Goal: Task Accomplishment & Management: Manage account settings

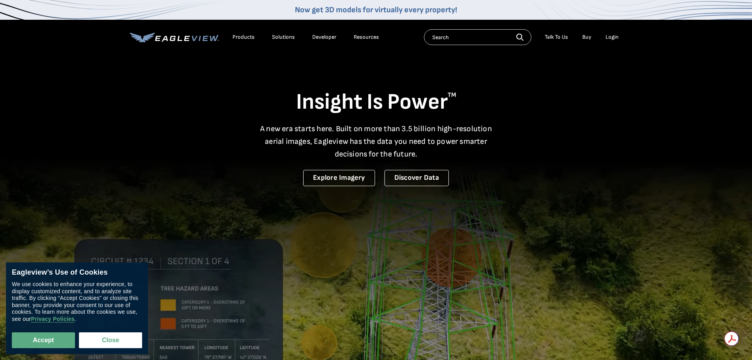
click at [613, 39] on div "Login" at bounding box center [612, 37] width 13 height 7
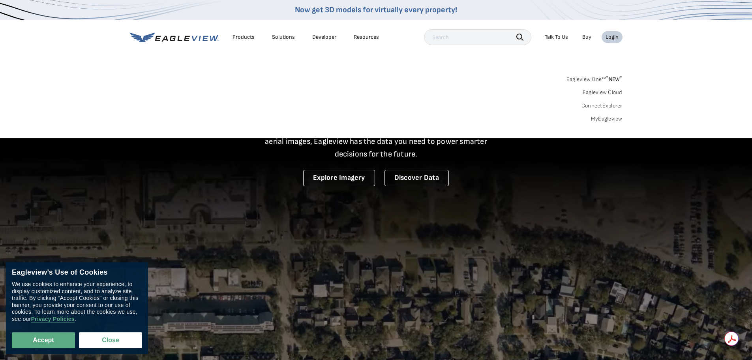
click at [614, 119] on link "MyEagleview" at bounding box center [607, 118] width 32 height 7
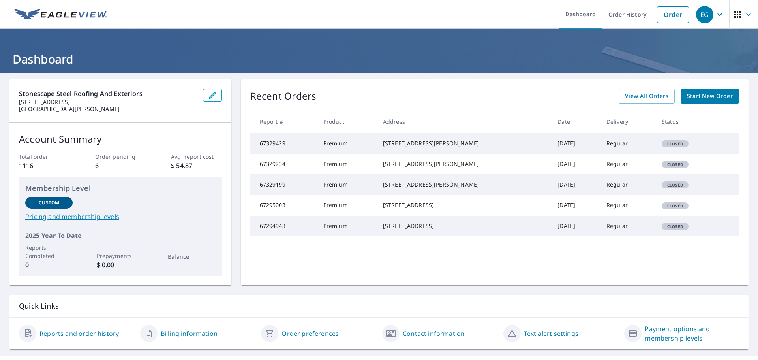
click at [710, 20] on span "EG" at bounding box center [711, 14] width 30 height 19
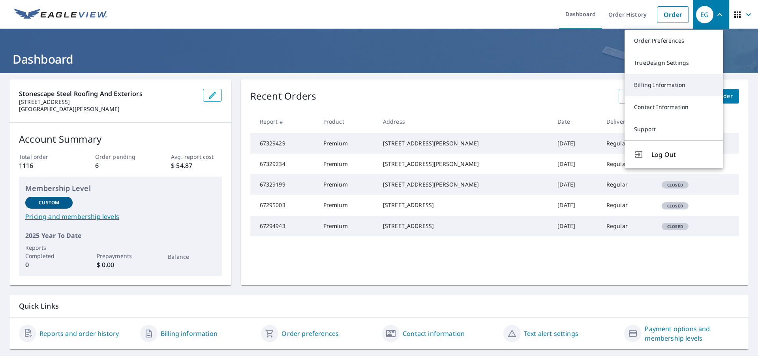
click at [688, 92] on link "Billing Information" at bounding box center [674, 85] width 99 height 22
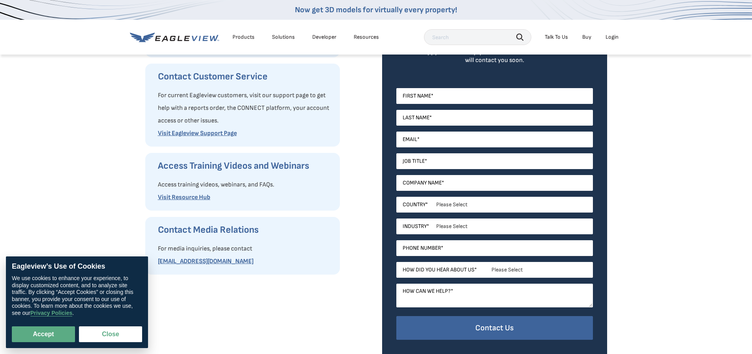
scroll to position [79, 0]
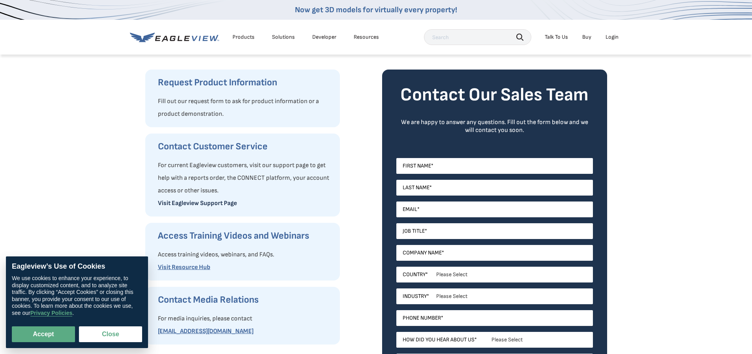
click at [214, 205] on link "Visit Eagleview Support Page" at bounding box center [197, 203] width 79 height 8
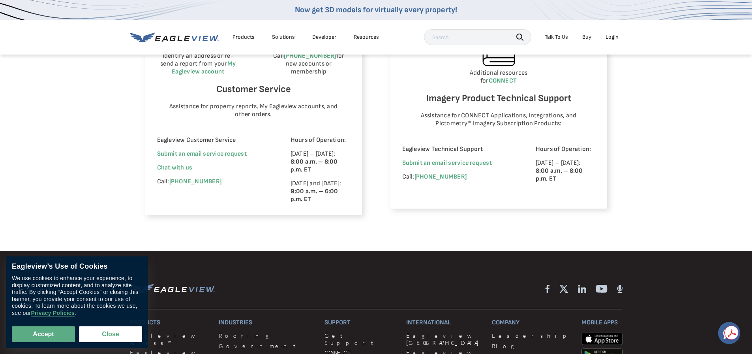
scroll to position [513, 0]
